Goal: Task Accomplishment & Management: Manage account settings

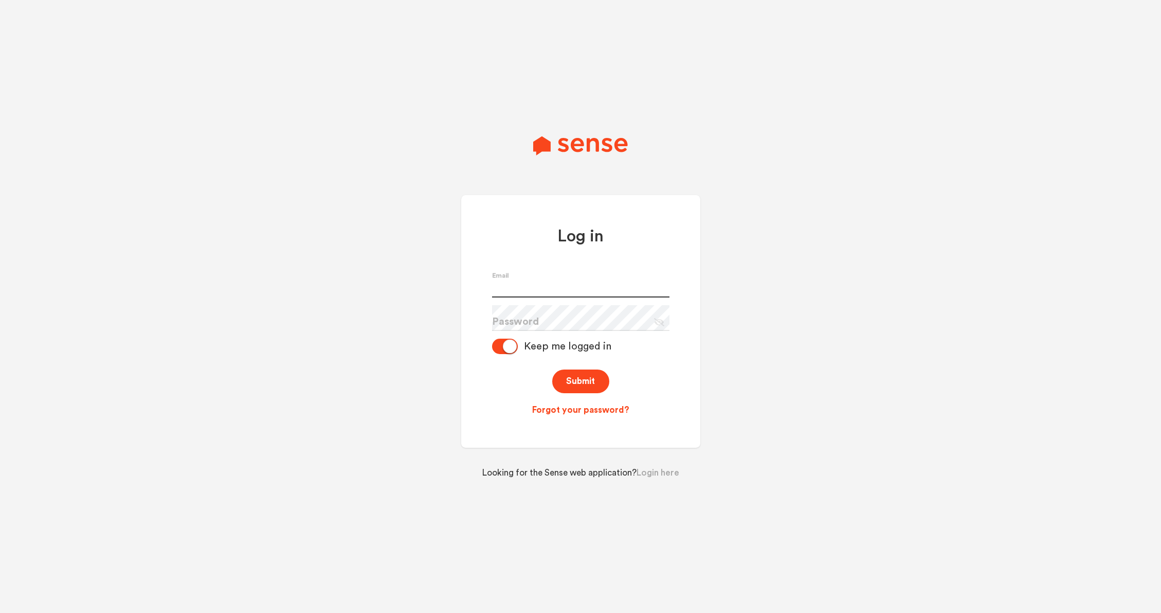
type input "[PERSON_NAME][EMAIL_ADDRESS][DOMAIN_NAME]"
click at [598, 292] on input "[PERSON_NAME][EMAIL_ADDRESS][DOMAIN_NAME]" at bounding box center [580, 285] width 177 height 26
click at [420, 326] on div "Log in [PERSON_NAME][EMAIL_ADDRESS][DOMAIN_NAME] Email Password Eye Slash Icon …" at bounding box center [580, 306] width 527 height 613
drag, startPoint x: 1070, startPoint y: 163, endPoint x: 1093, endPoint y: 38, distance: 126.5
click at [1075, 142] on div "Log in [PERSON_NAME][EMAIL_ADDRESS][DOMAIN_NAME] Email Password Eye Slash Icon …" at bounding box center [580, 306] width 1161 height 613
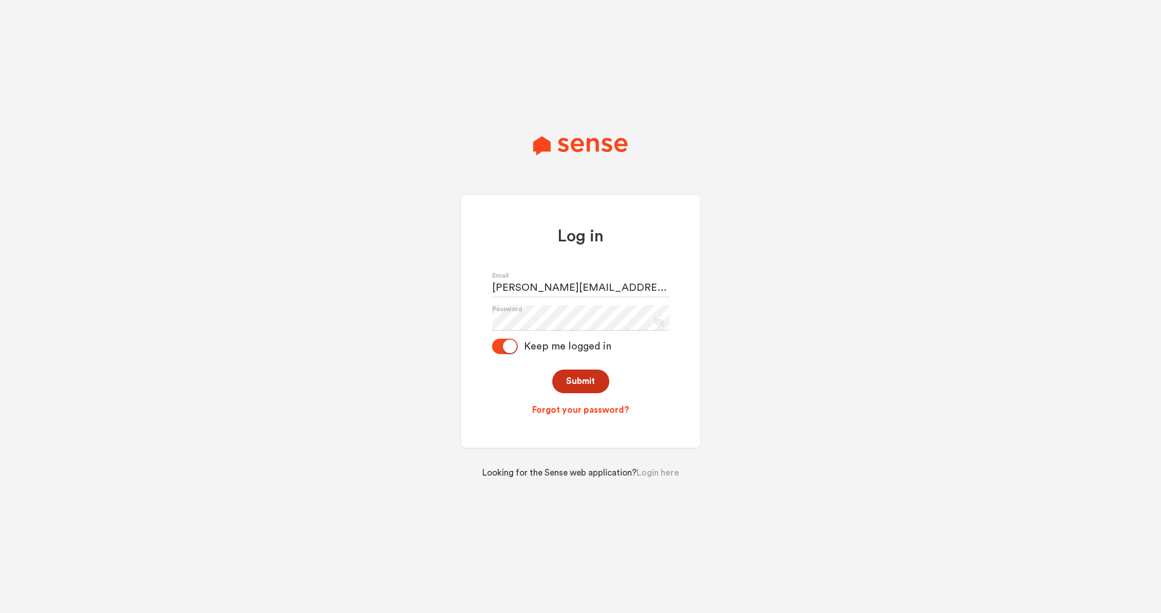
click at [591, 379] on button "Submit" at bounding box center [580, 381] width 57 height 24
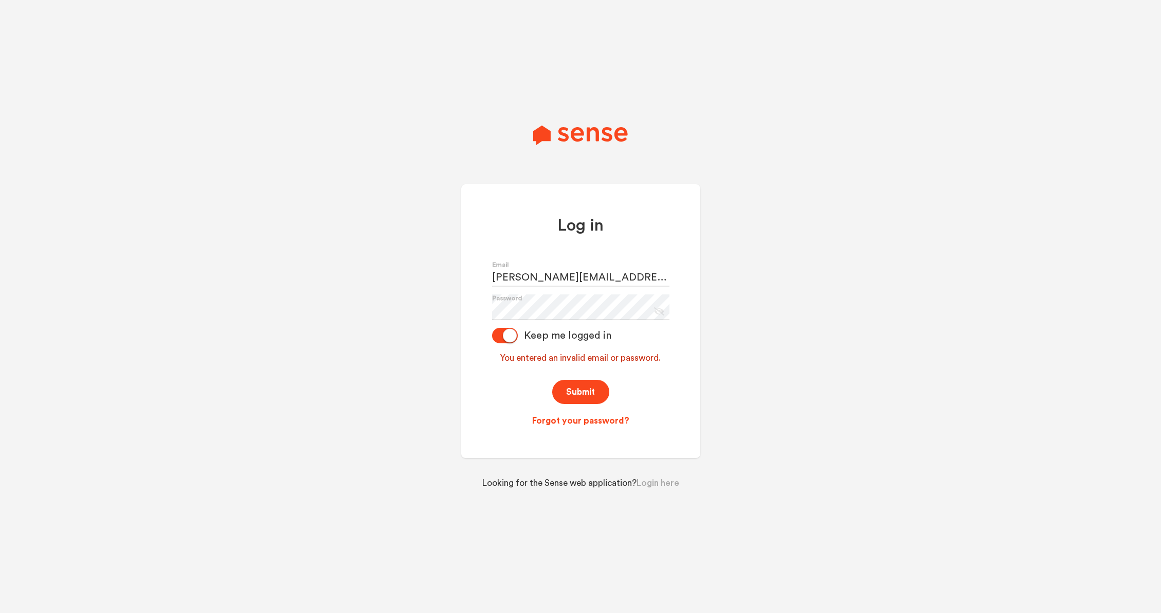
click at [655, 310] on icon "Eye Slash Icon" at bounding box center [658, 309] width 14 height 14
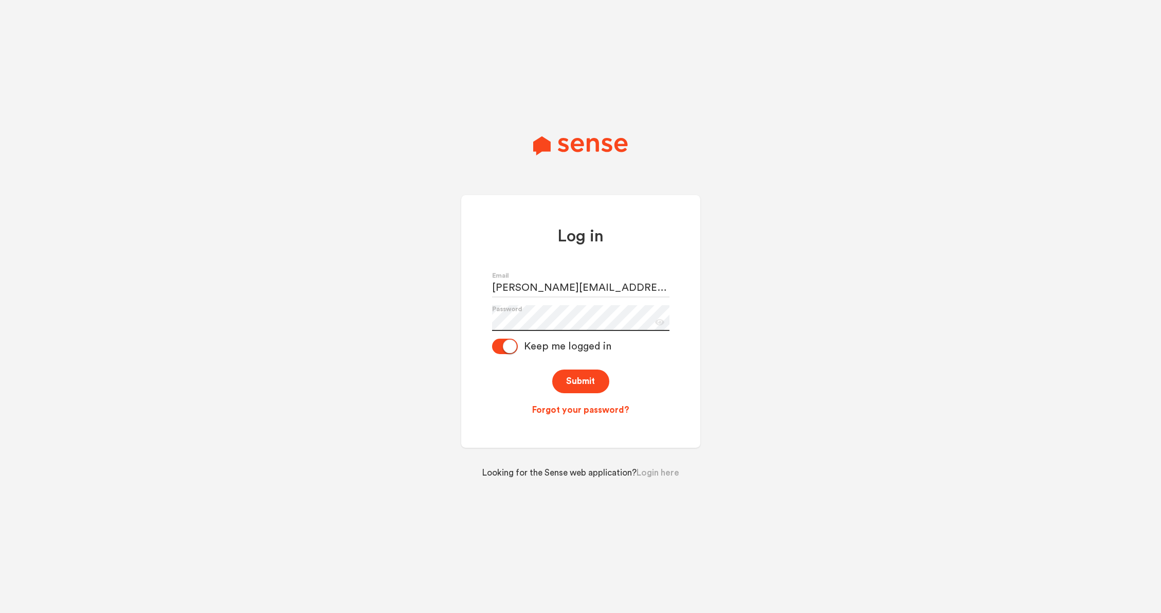
click at [471, 316] on div "Log in [PERSON_NAME][EMAIL_ADDRESS][DOMAIN_NAME] Email Password Eye Icon Keep m…" at bounding box center [580, 321] width 239 height 253
click at [552, 369] on button "Submit" at bounding box center [580, 381] width 57 height 24
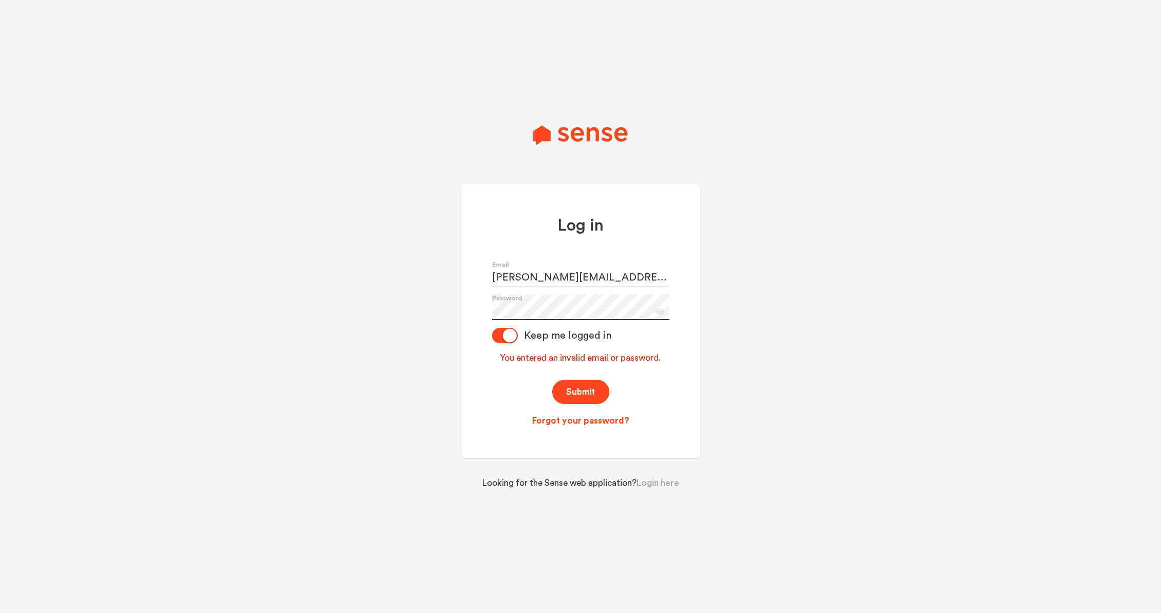
click at [552, 380] on button "Submit" at bounding box center [580, 392] width 57 height 24
